Goal: Task Accomplishment & Management: Use online tool/utility

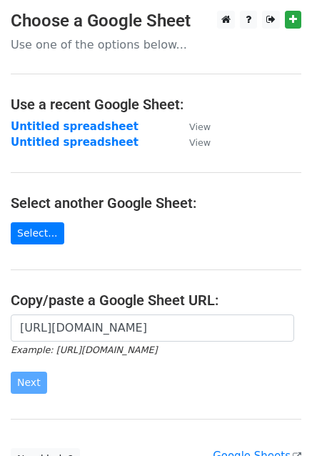
scroll to position [71, 0]
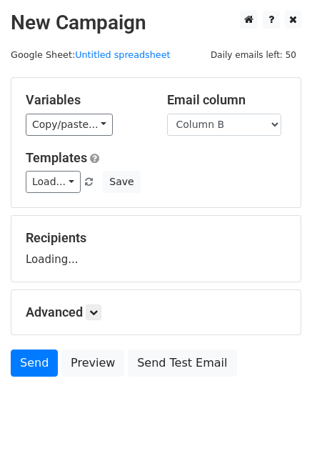
scroll to position [40, 0]
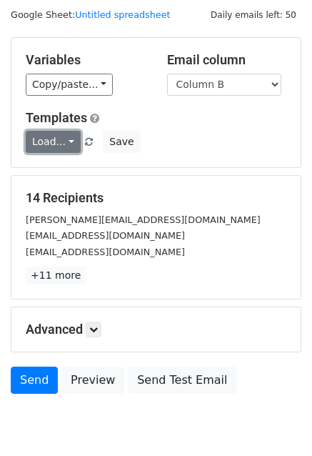
click at [41, 140] on link "Load..." at bounding box center [53, 142] width 55 height 22
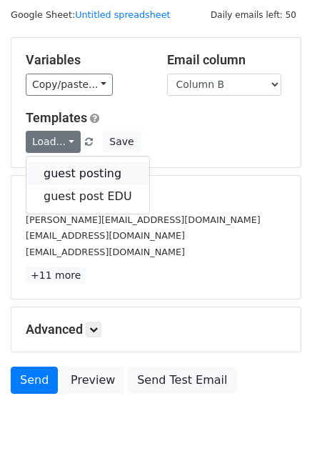
click at [59, 171] on link "guest posting" at bounding box center [87, 173] width 123 height 23
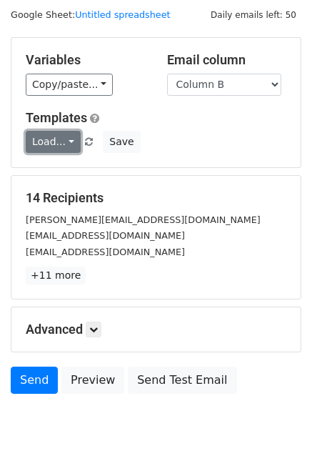
click at [26, 141] on link "Load..." at bounding box center [53, 142] width 55 height 22
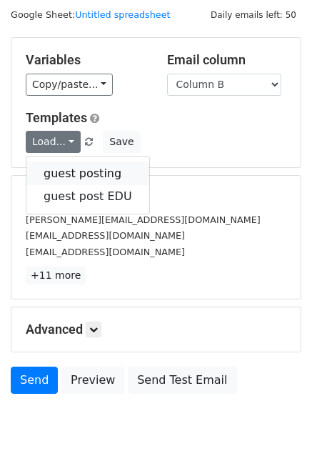
click at [77, 173] on link "guest posting" at bounding box center [87, 173] width 123 height 23
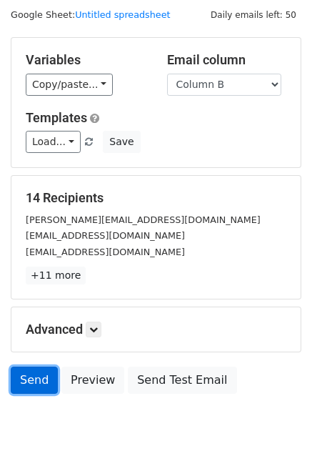
click at [20, 376] on link "Send" at bounding box center [34, 379] width 47 height 27
